Goal: Find specific page/section: Find specific page/section

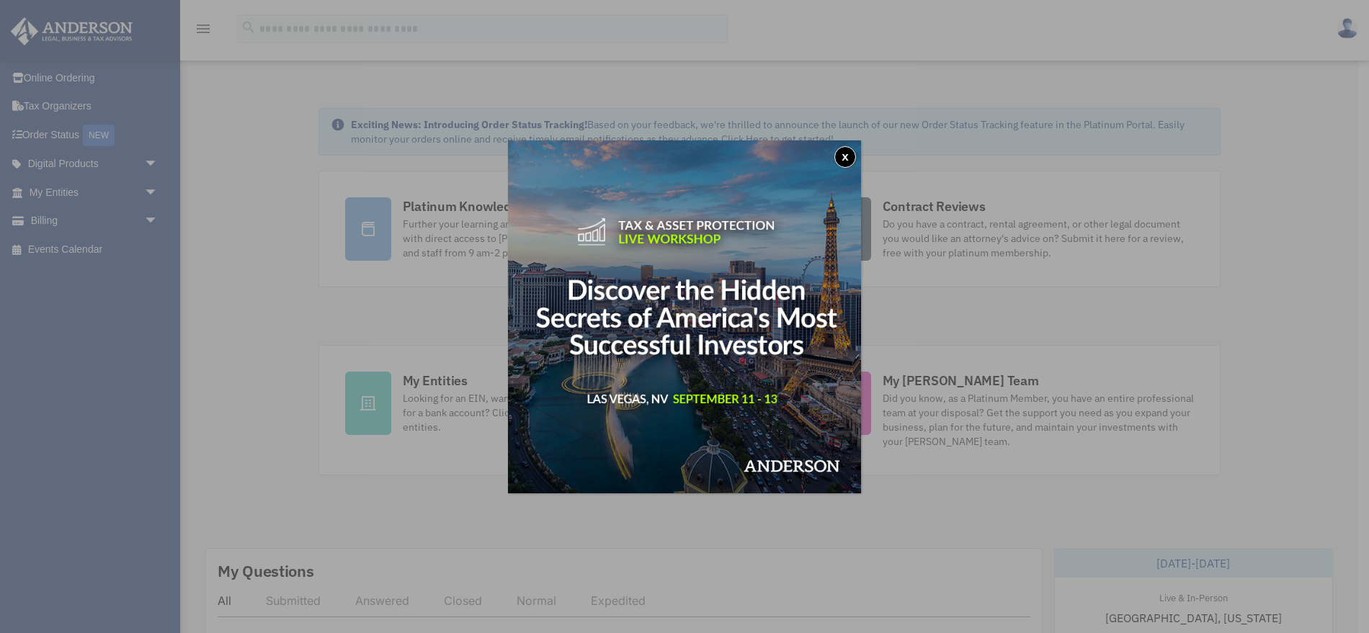
click at [846, 161] on button "x" at bounding box center [845, 157] width 22 height 22
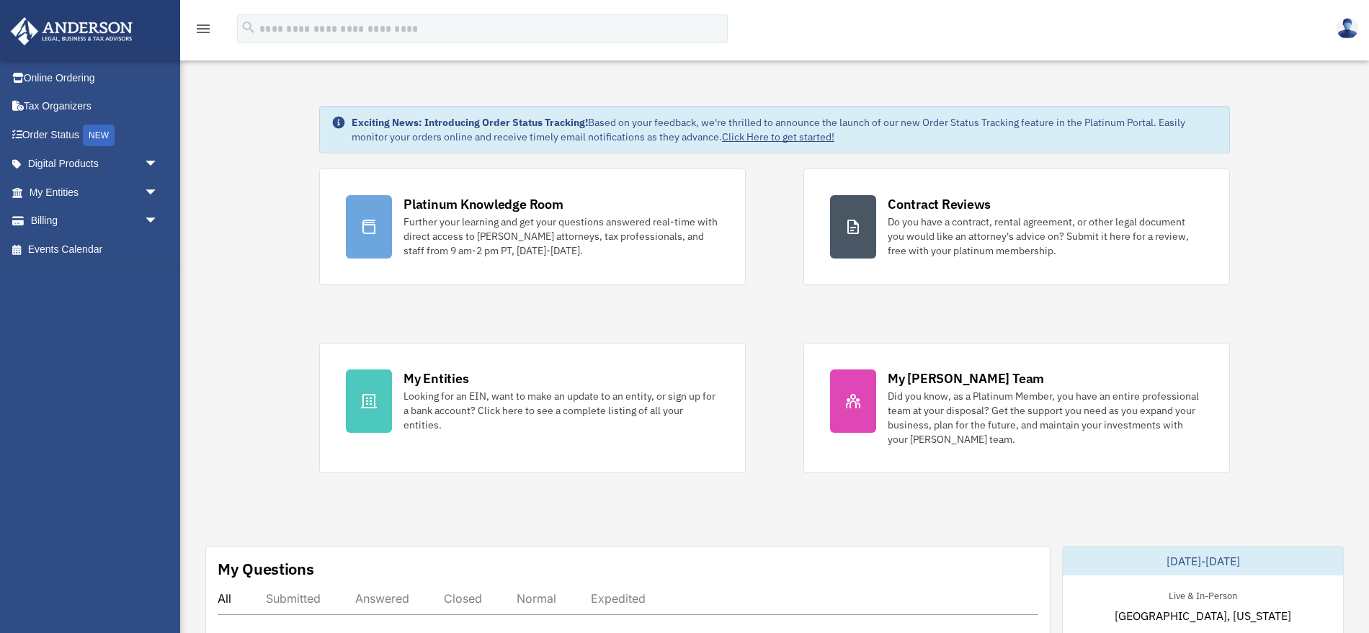
scroll to position [4, 0]
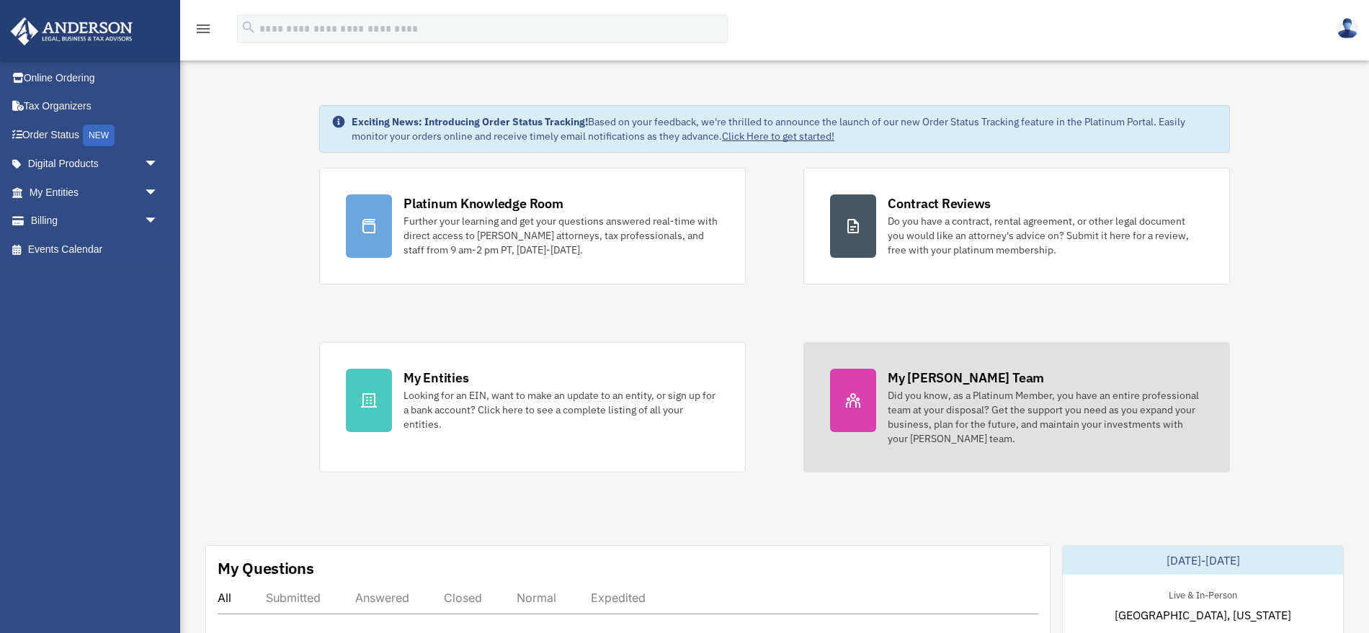
click at [972, 374] on div "My Anderson Team" at bounding box center [965, 378] width 156 height 18
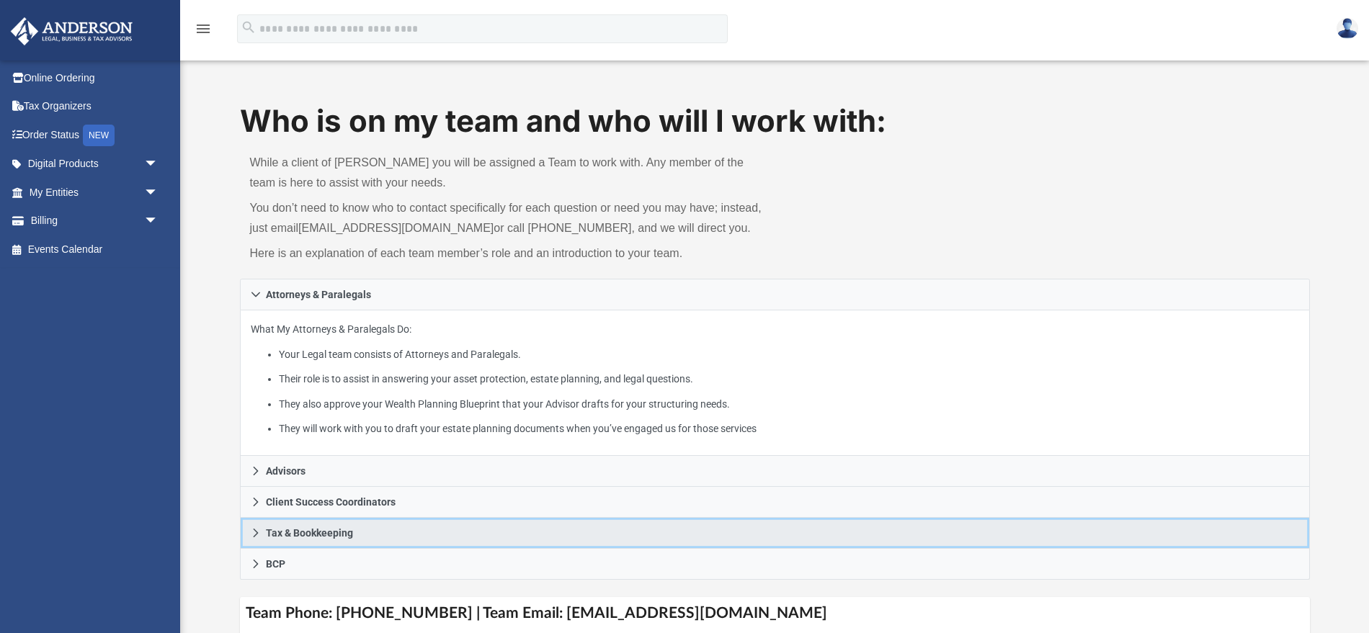
click at [349, 528] on span "Tax & Bookkeeping" at bounding box center [309, 533] width 87 height 10
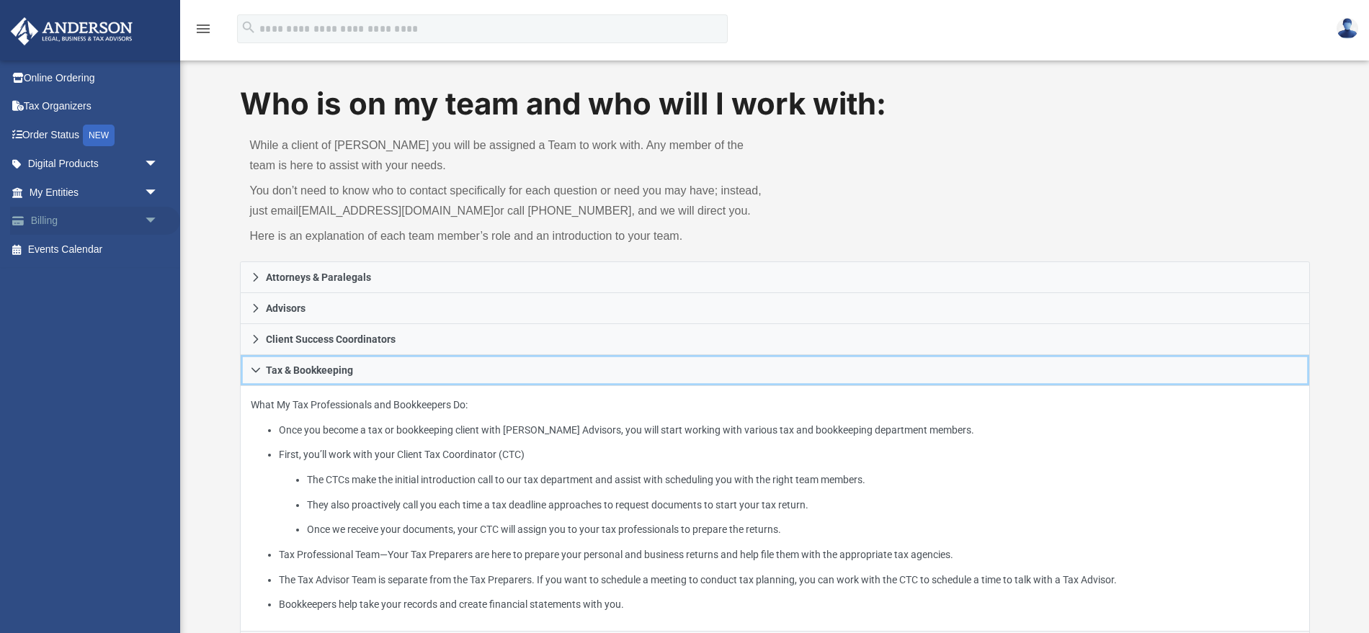
scroll to position [36, 0]
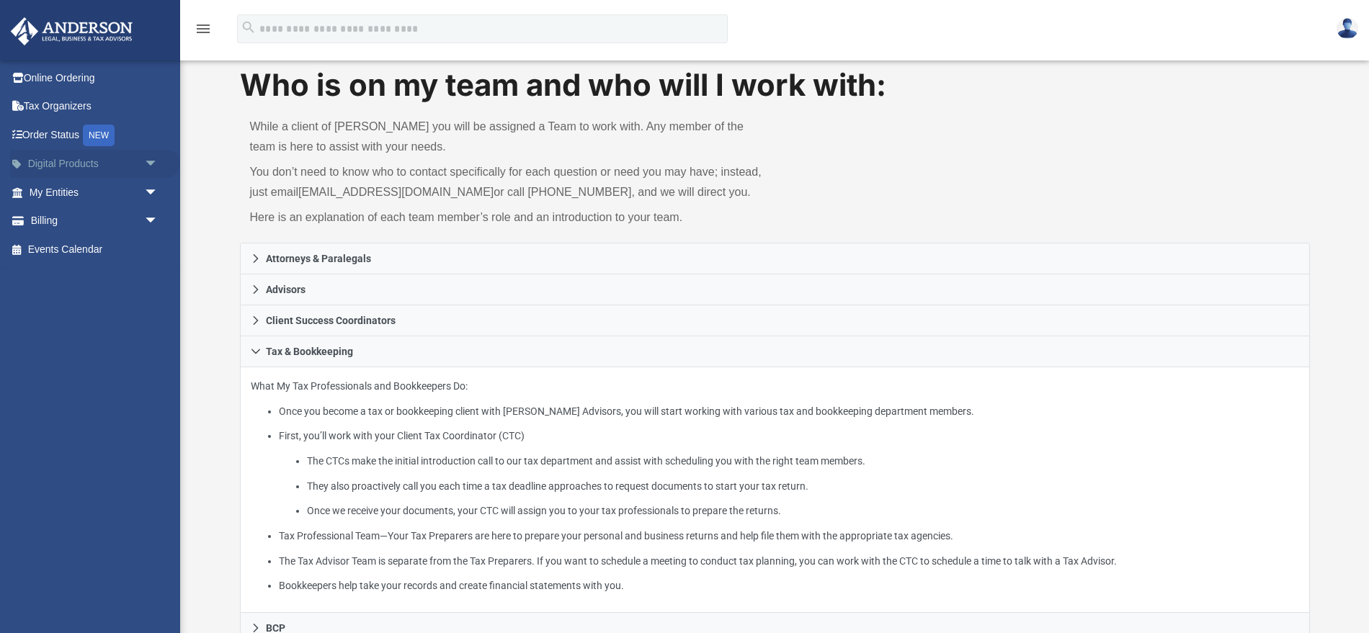
click at [74, 168] on link "Digital Products arrow_drop_down" at bounding box center [95, 164] width 170 height 29
click at [53, 107] on link "Tax Organizers" at bounding box center [95, 106] width 170 height 29
